Goal: Information Seeking & Learning: Learn about a topic

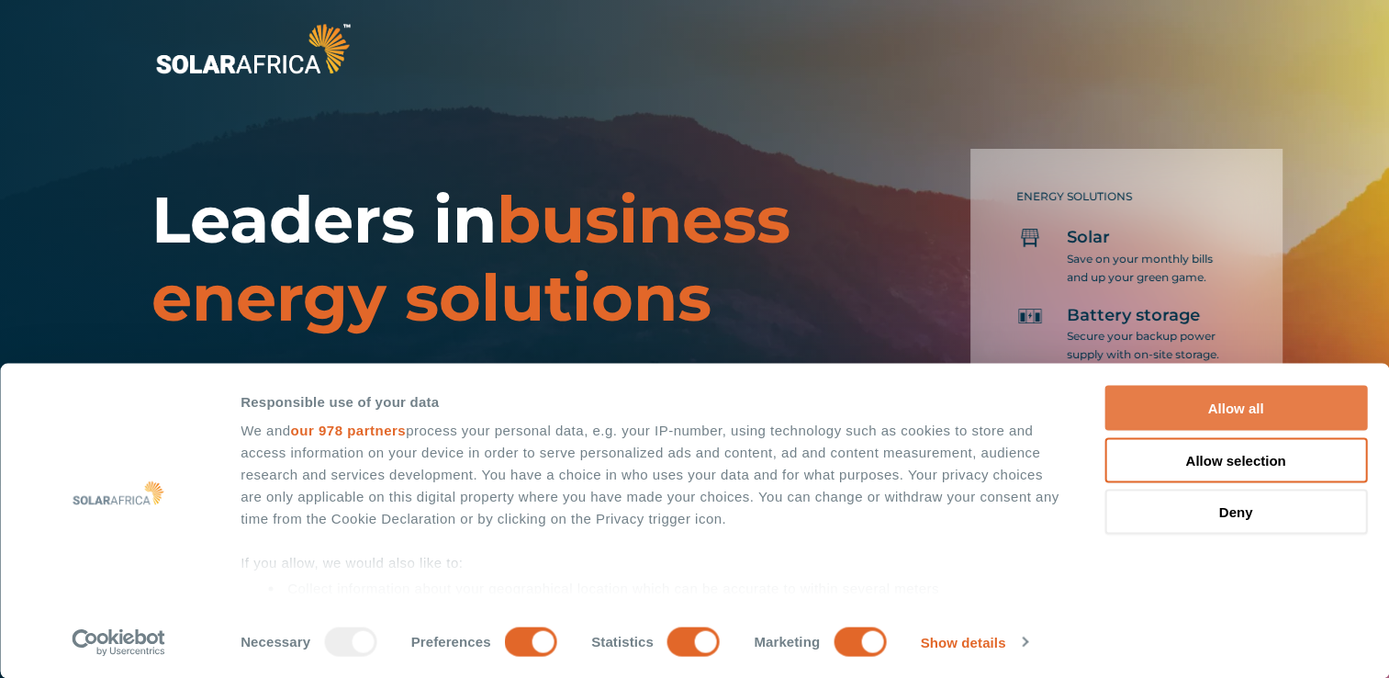
click at [1246, 409] on button "Allow all" at bounding box center [1236, 408] width 263 height 45
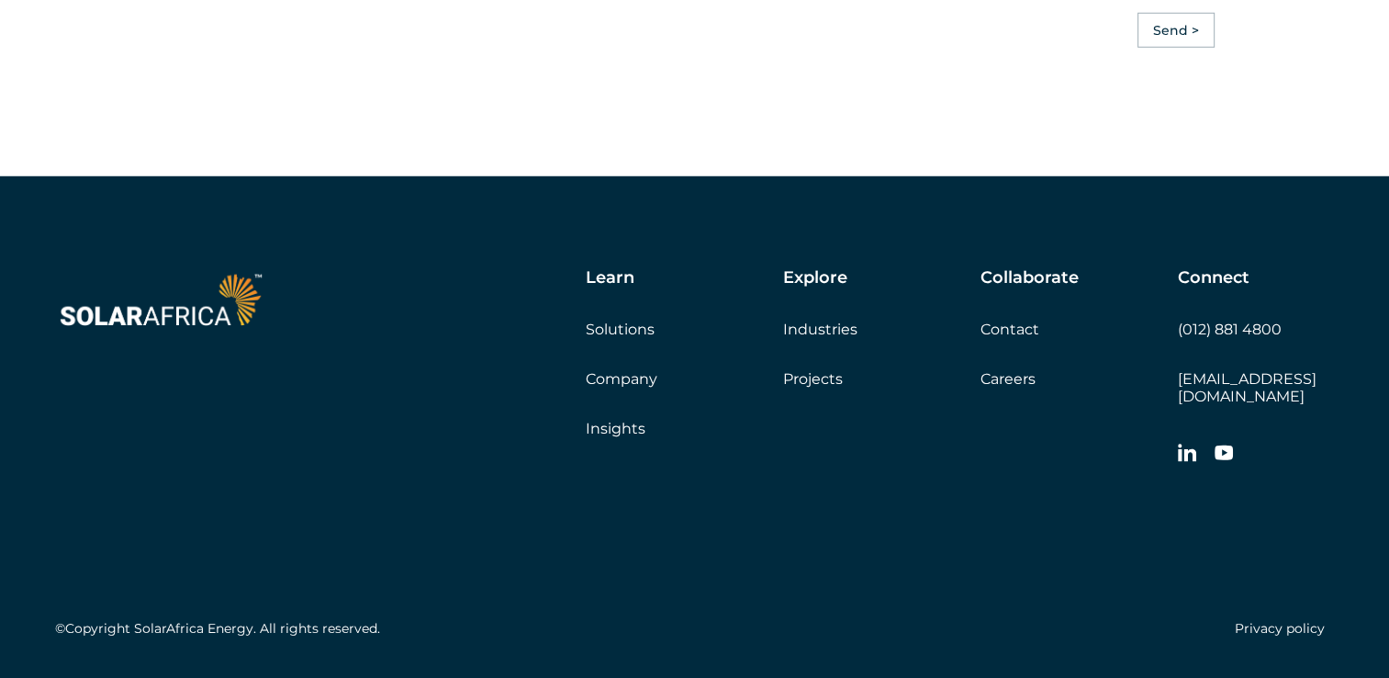
scroll to position [5233, 0]
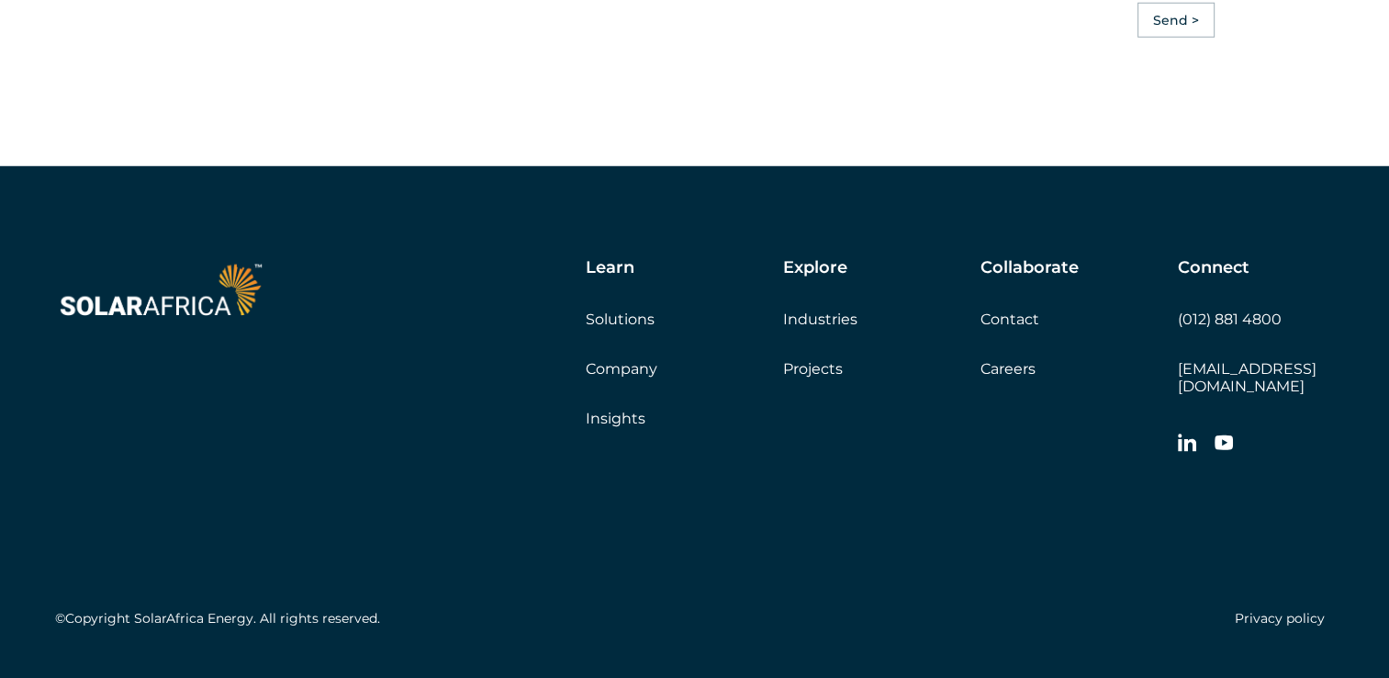
click at [812, 377] on link "Projects" at bounding box center [813, 368] width 60 height 17
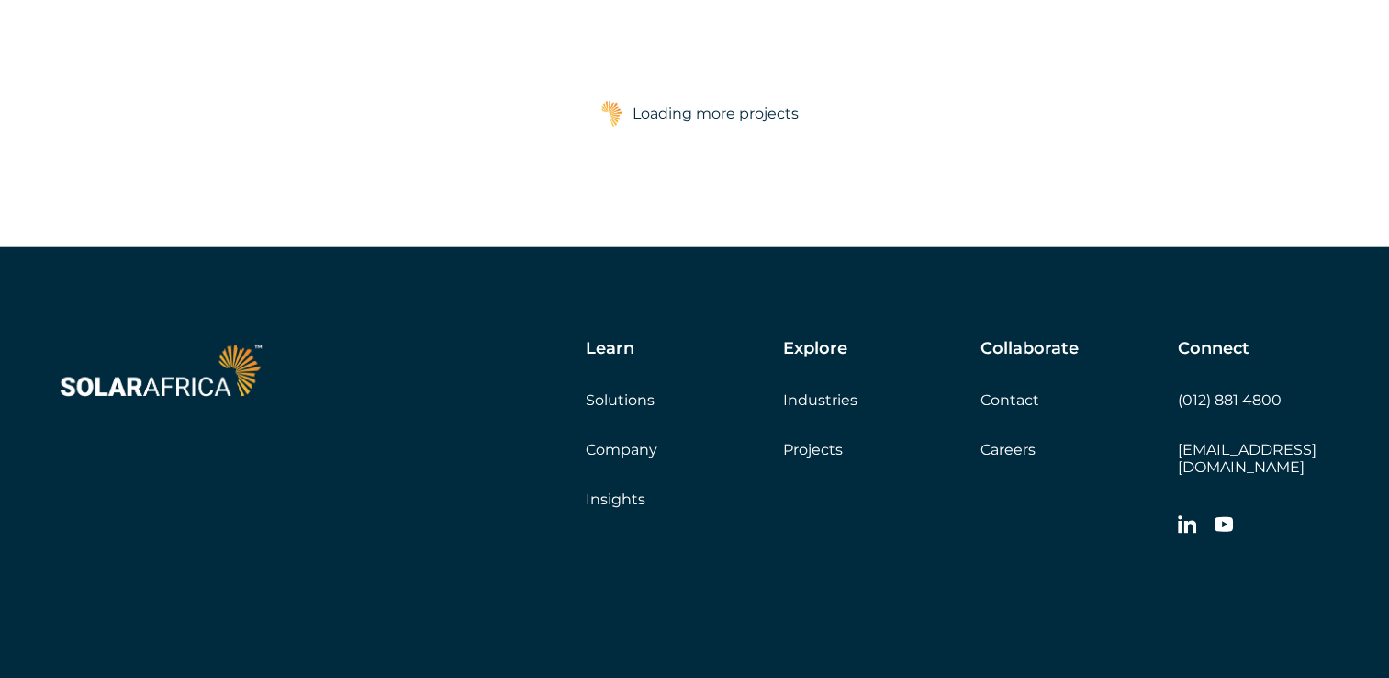
scroll to position [4640, 0]
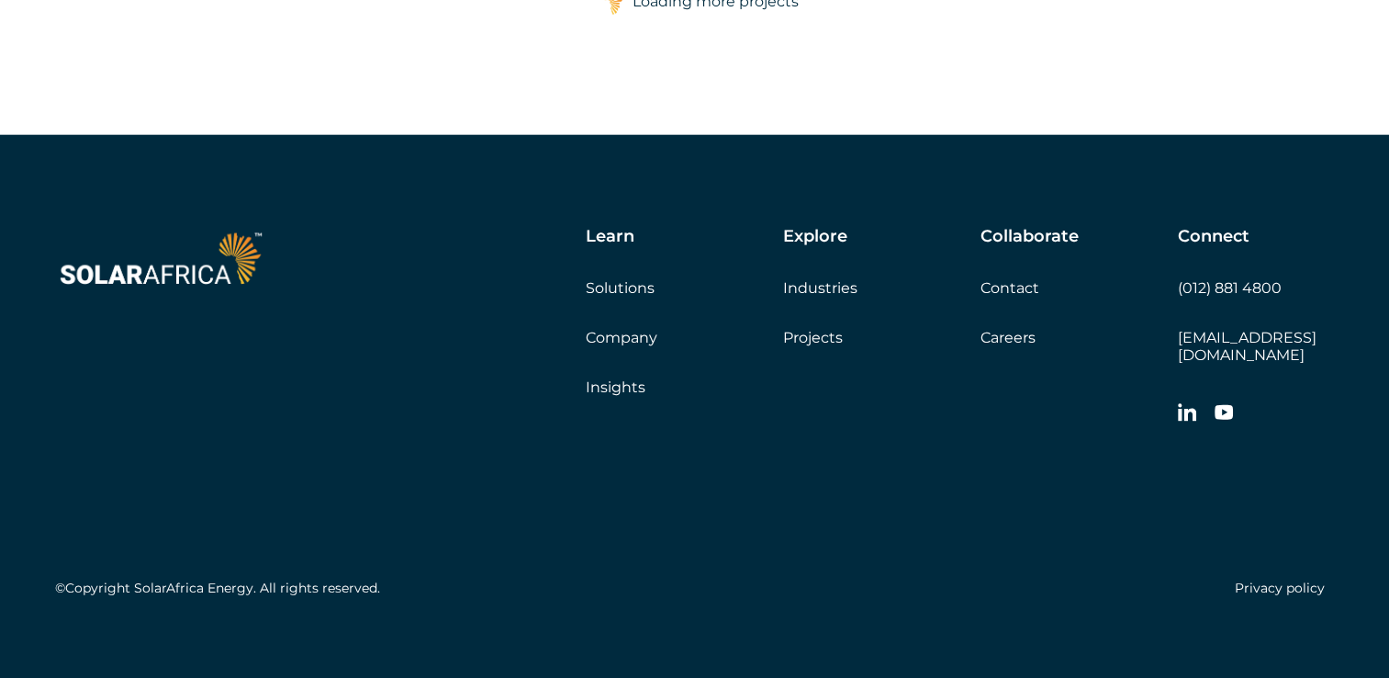
click at [816, 288] on link "Industries" at bounding box center [820, 287] width 74 height 17
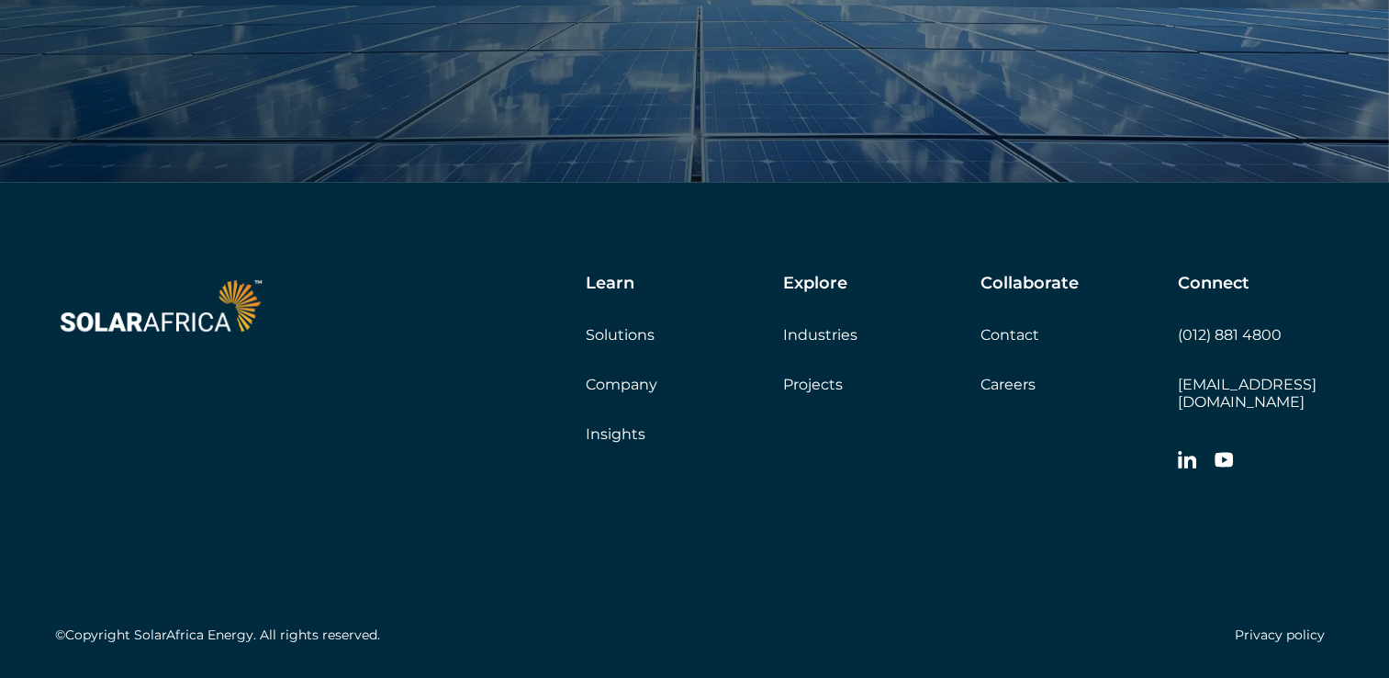
scroll to position [2387, 0]
